Goal: Task Accomplishment & Management: Manage account settings

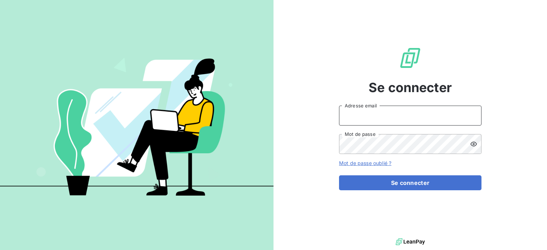
click at [372, 122] on input "Adresse email" at bounding box center [410, 116] width 142 height 20
type input "stephanie.job@wessling.fr"
click at [339, 176] on button "Se connecter" at bounding box center [410, 183] width 142 height 15
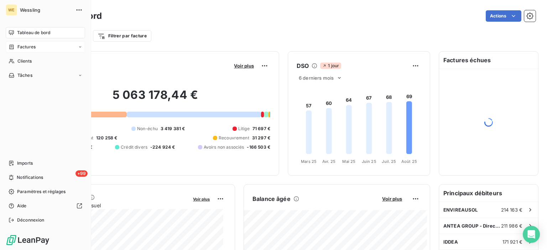
click at [29, 48] on span "Factures" at bounding box center [26, 47] width 18 height 6
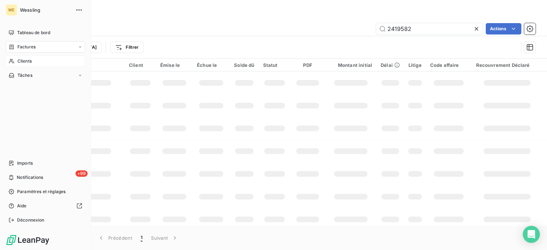
click at [33, 59] on div "Clients" at bounding box center [45, 61] width 79 height 11
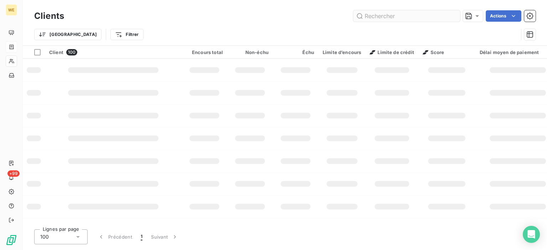
click at [422, 15] on input "text" at bounding box center [406, 15] width 107 height 11
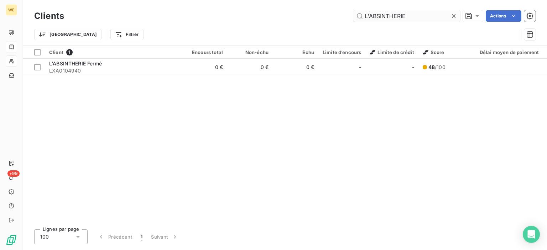
type input "L'ABSINTHERIE"
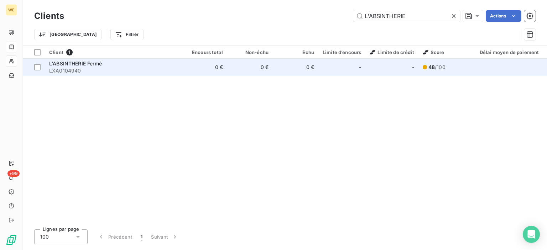
click at [217, 68] on td "0 €" at bounding box center [205, 67] width 46 height 17
